Goal: Find specific page/section: Find specific page/section

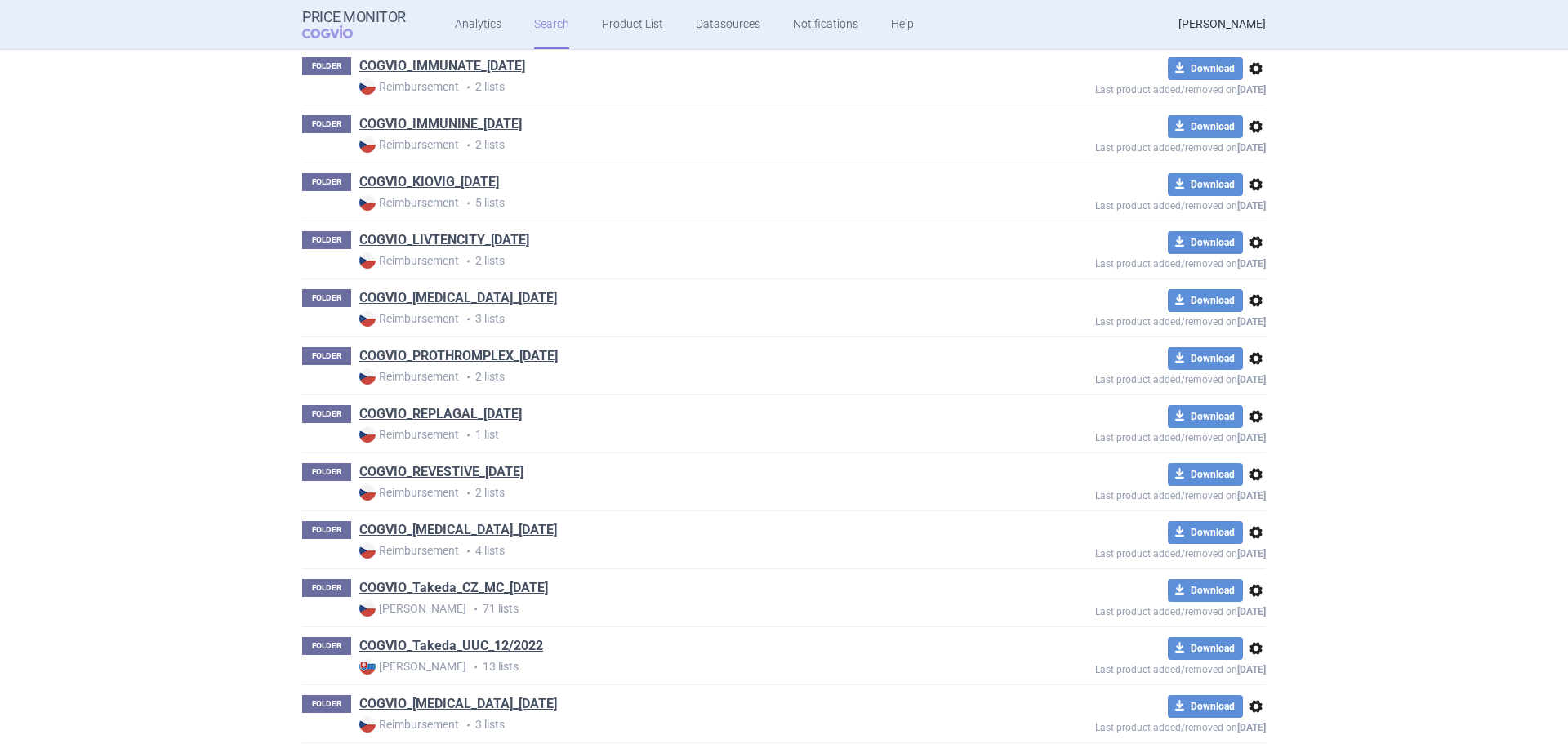
scroll to position [1633, 0]
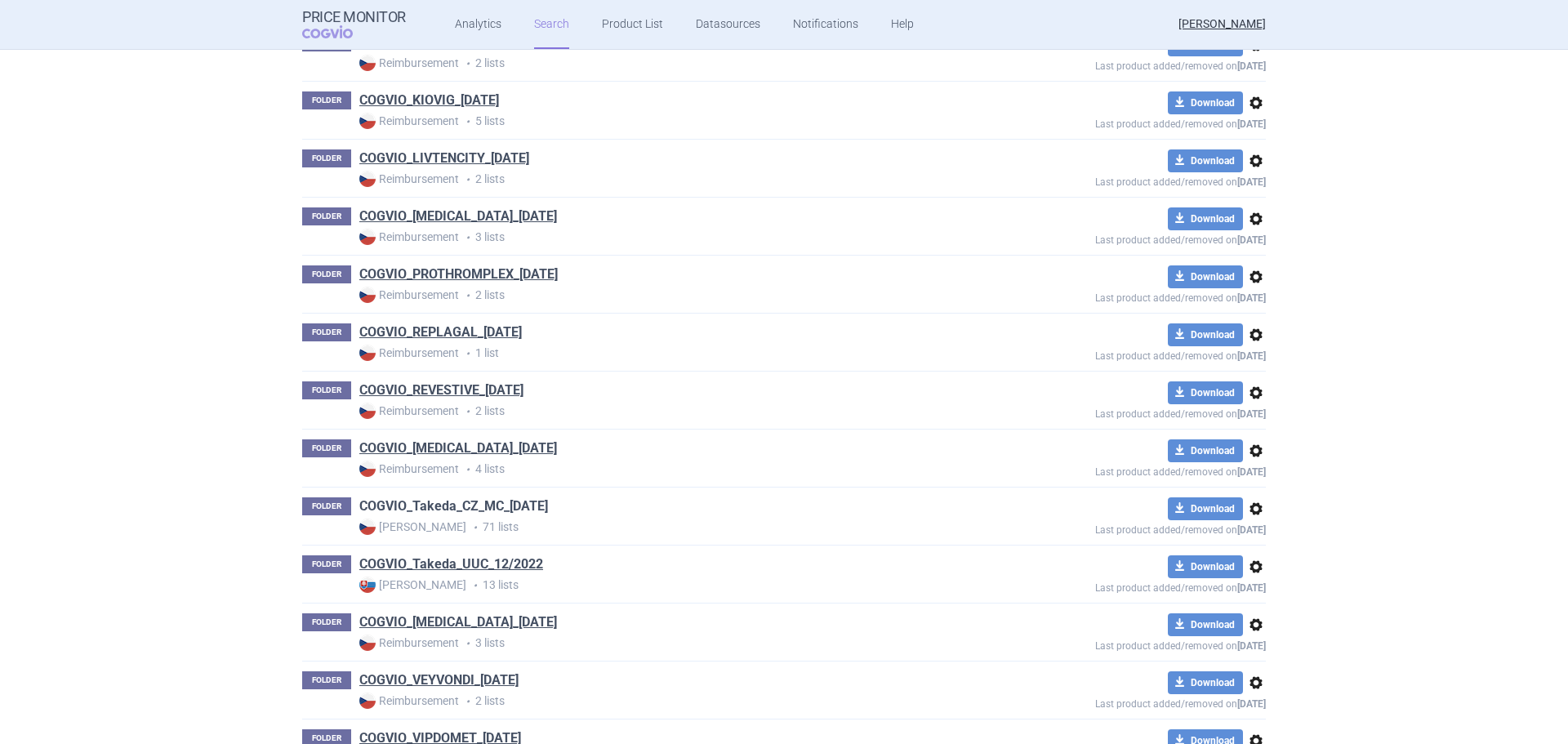
click at [482, 505] on link "COGVIO_Takeda_CZ_MC_05.09.2025" at bounding box center [454, 506] width 189 height 18
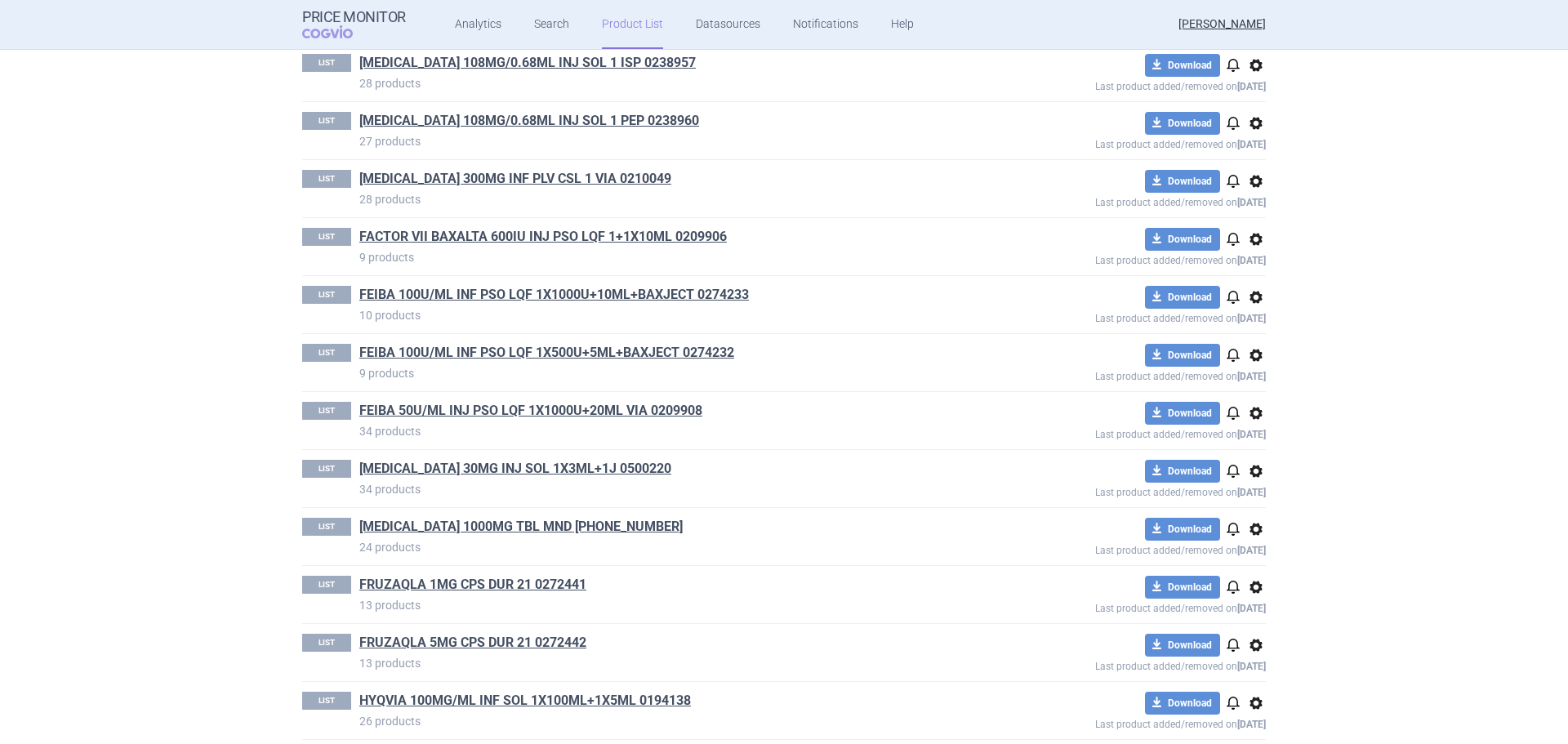
scroll to position [1307, 0]
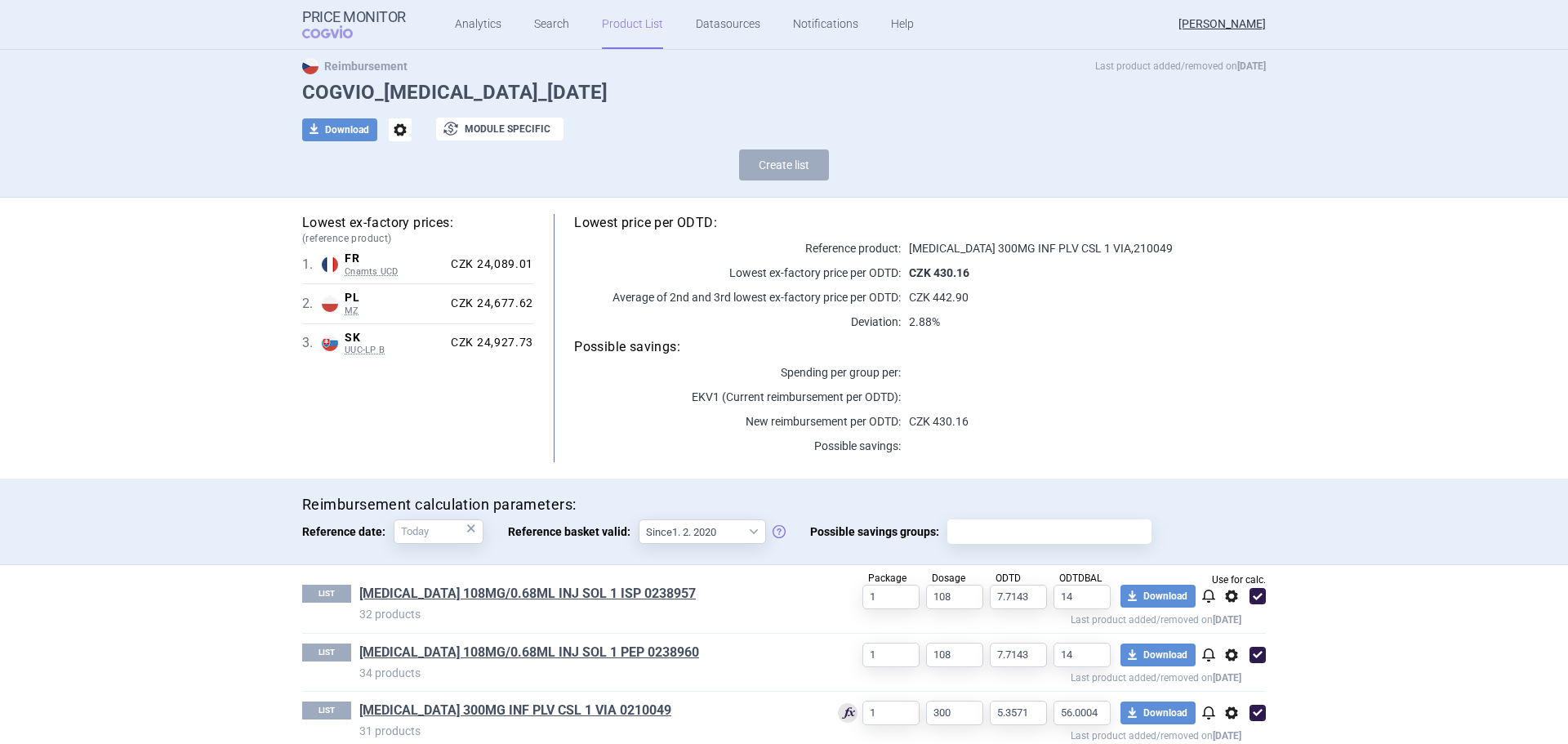
scroll to position [63, 0]
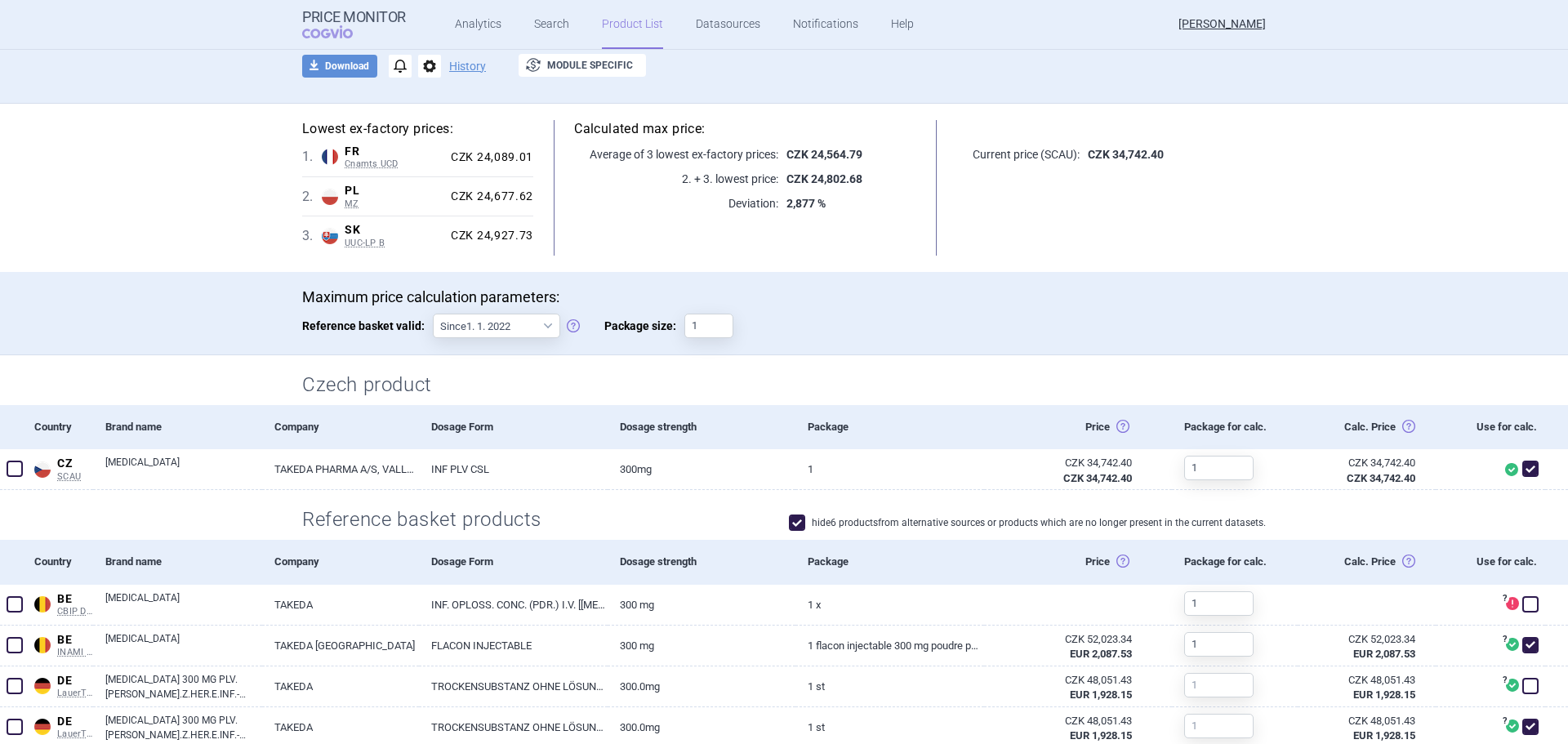
scroll to position [327, 0]
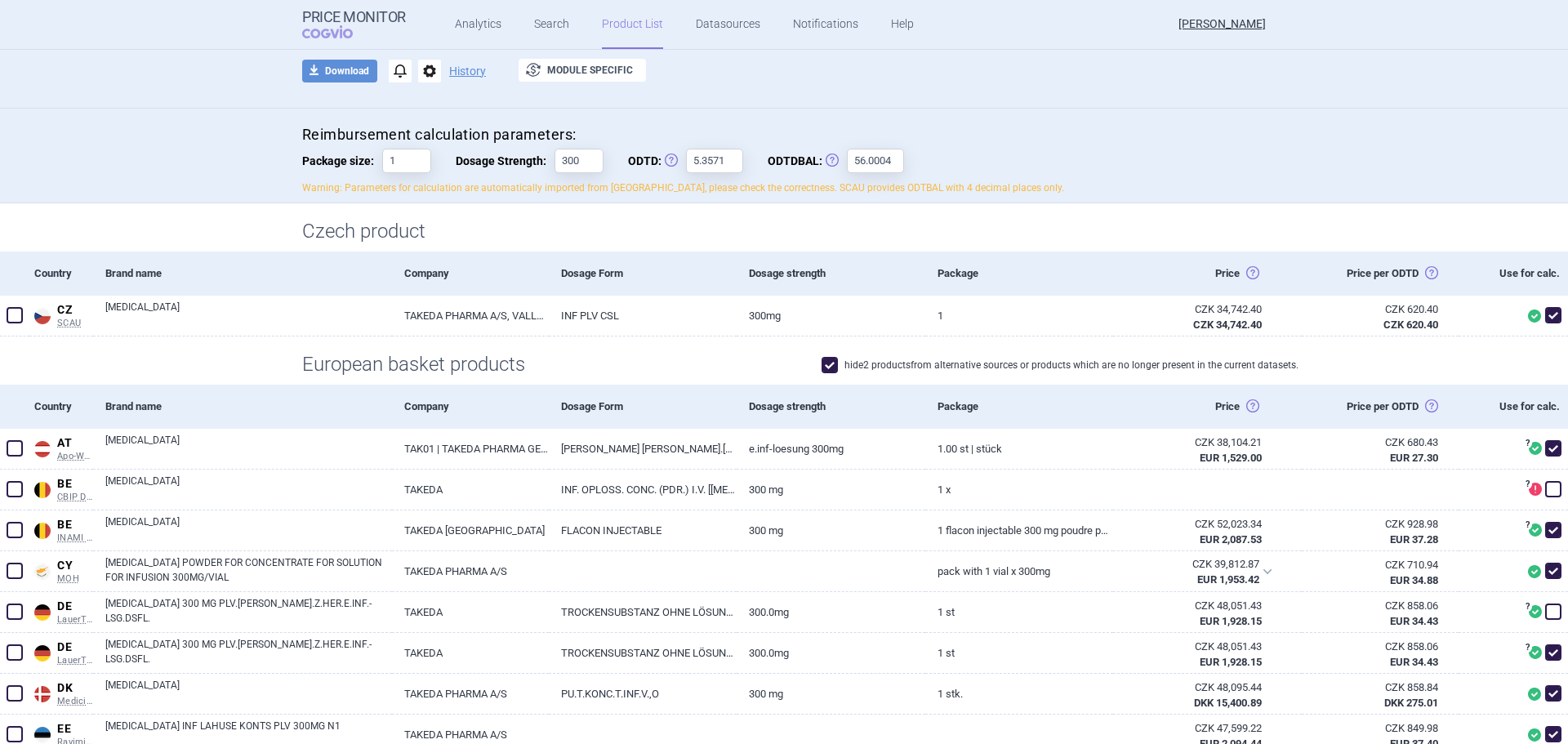
scroll to position [245, 0]
